Goal: Navigation & Orientation: Find specific page/section

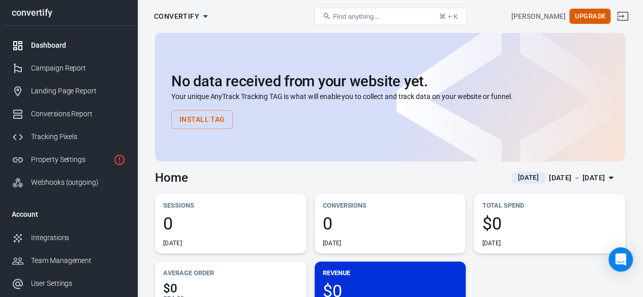
click at [58, 50] on div "Dashboard" at bounding box center [78, 45] width 95 height 11
click at [60, 69] on div "Campaign Report" at bounding box center [78, 68] width 95 height 11
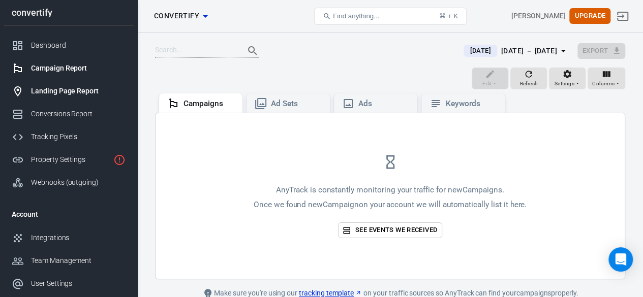
click at [62, 86] on div "Landing Page Report" at bounding box center [78, 91] width 95 height 11
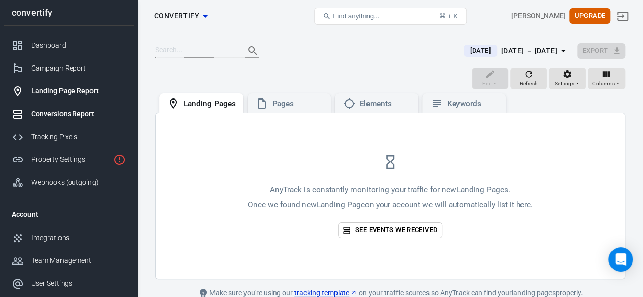
click at [61, 113] on div "Conversions Report" at bounding box center [78, 114] width 95 height 11
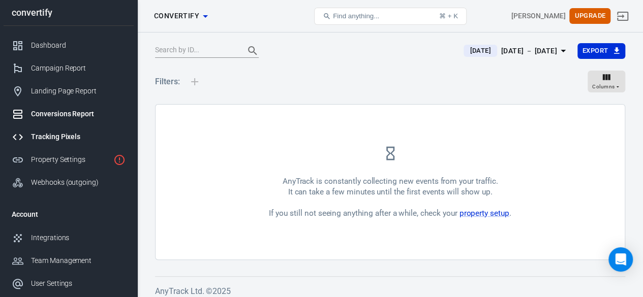
click at [72, 134] on div "Tracking Pixels" at bounding box center [78, 137] width 95 height 11
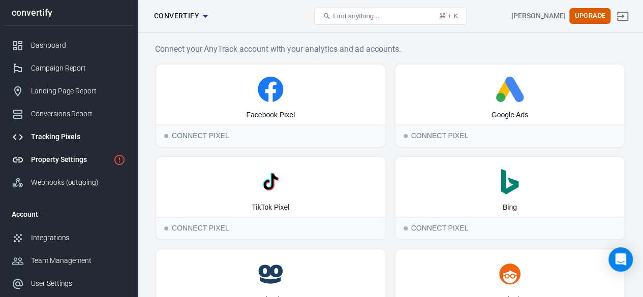
click at [65, 159] on div "Property Settings" at bounding box center [70, 160] width 78 height 11
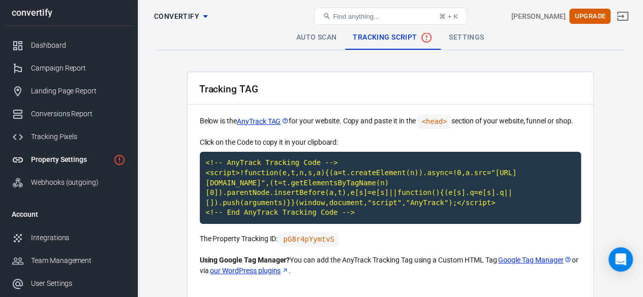
click at [313, 39] on link "Auto Scan" at bounding box center [316, 37] width 57 height 24
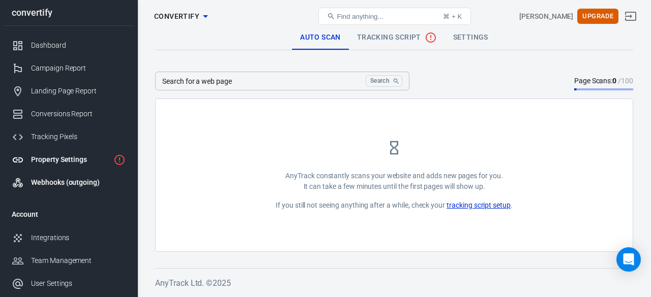
click at [70, 180] on div "Webhooks (outgoing)" at bounding box center [78, 182] width 95 height 11
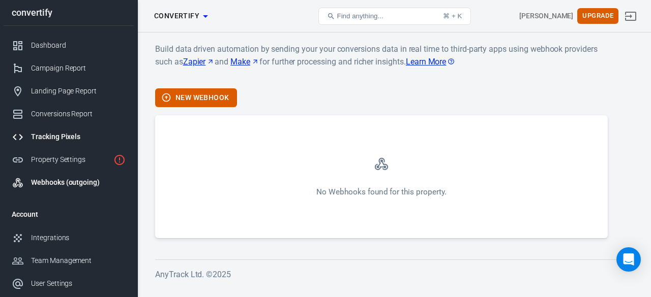
click at [57, 134] on div "Tracking Pixels" at bounding box center [78, 137] width 95 height 11
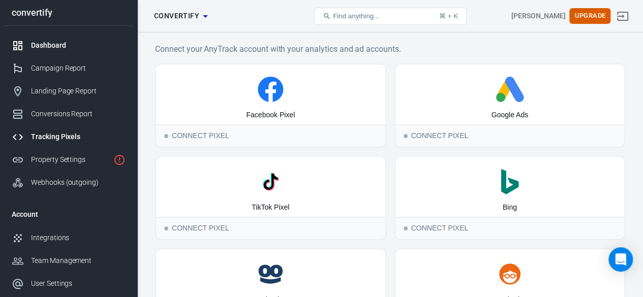
click at [43, 45] on div "Dashboard" at bounding box center [78, 45] width 95 height 11
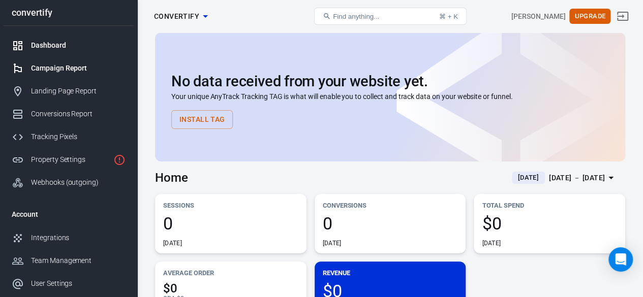
click at [64, 68] on div "Campaign Report" at bounding box center [78, 68] width 95 height 11
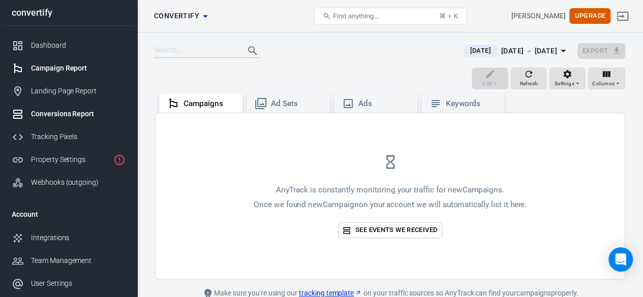
click at [60, 112] on div "Conversions Report" at bounding box center [78, 114] width 95 height 11
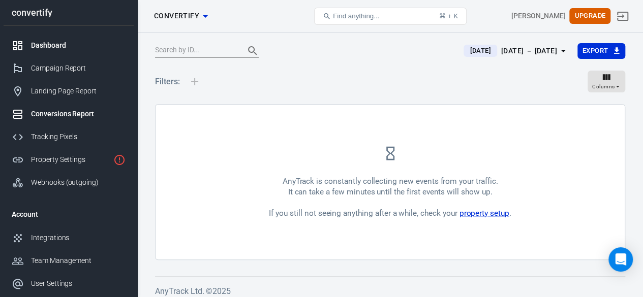
click at [42, 36] on link "Dashboard" at bounding box center [69, 45] width 130 height 23
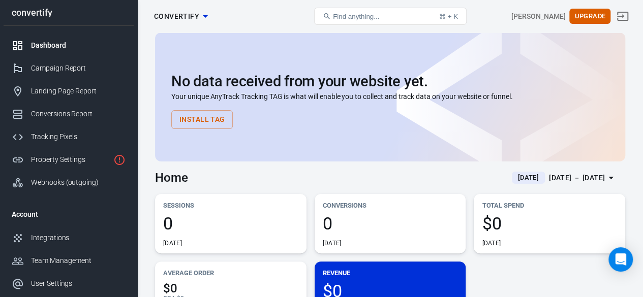
click at [200, 20] on icon "button" at bounding box center [205, 16] width 12 height 12
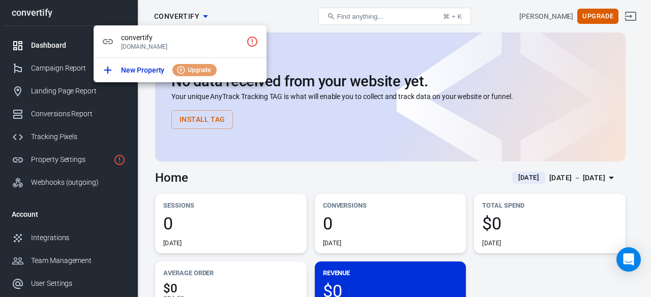
click at [200, 20] on div at bounding box center [325, 148] width 651 height 297
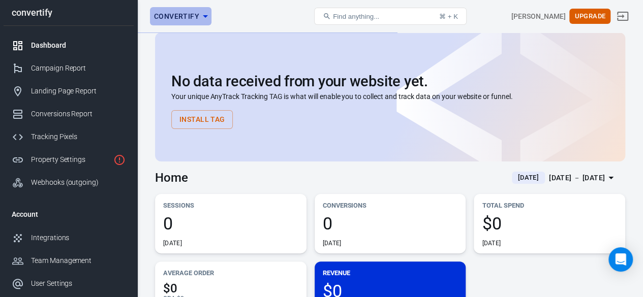
click at [205, 18] on icon "button" at bounding box center [205, 16] width 12 height 12
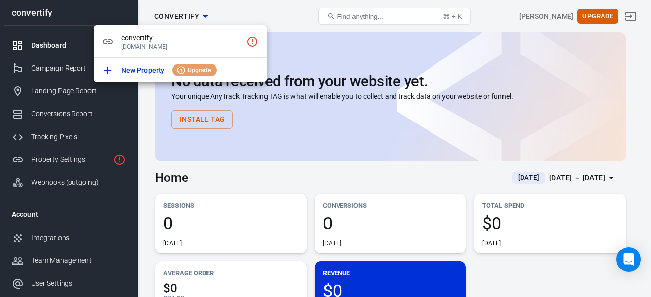
click at [205, 18] on div at bounding box center [325, 148] width 651 height 297
